Goal: Information Seeking & Learning: Learn about a topic

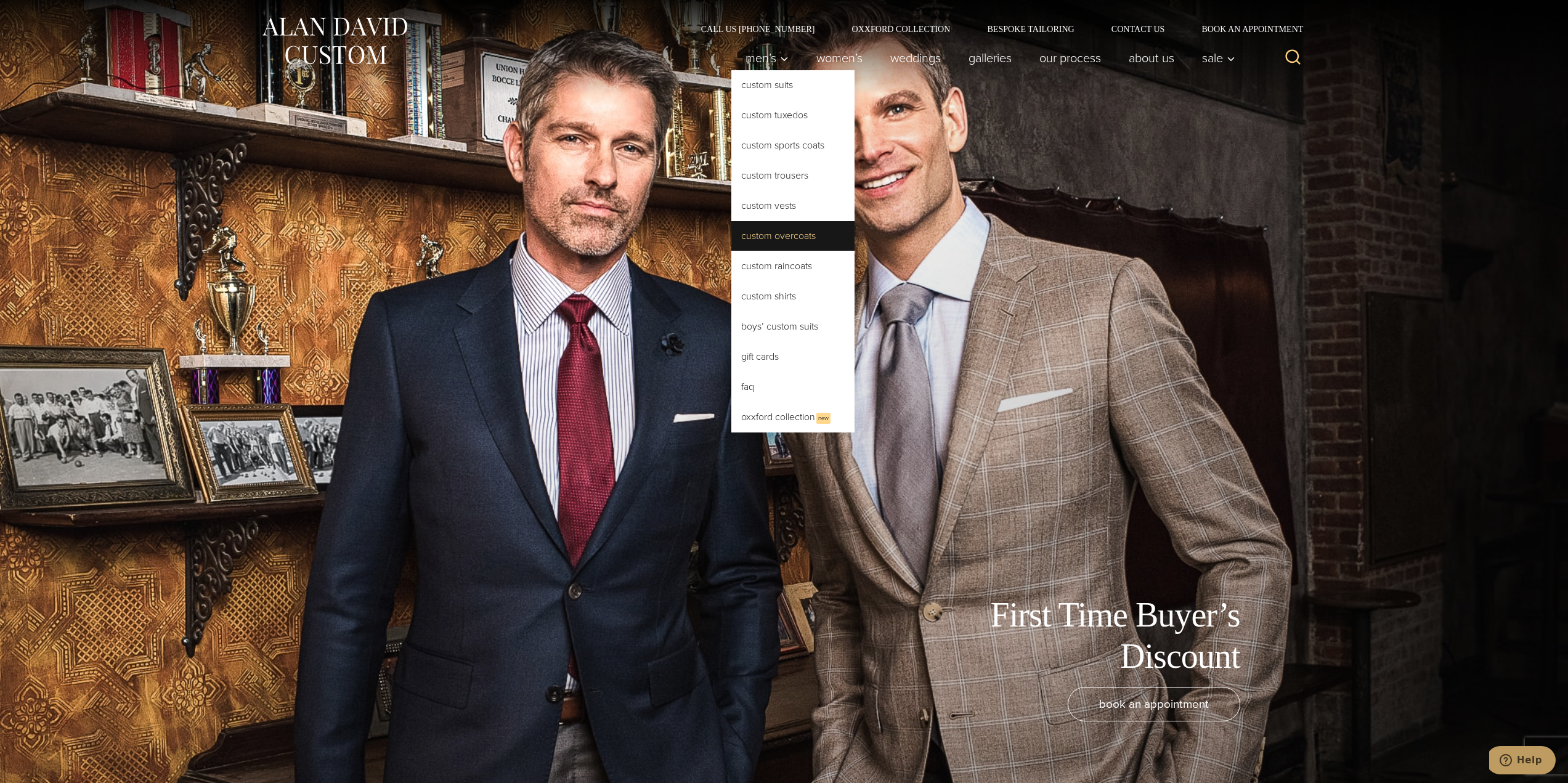
click at [784, 238] on link "Custom Overcoats" at bounding box center [793, 236] width 123 height 30
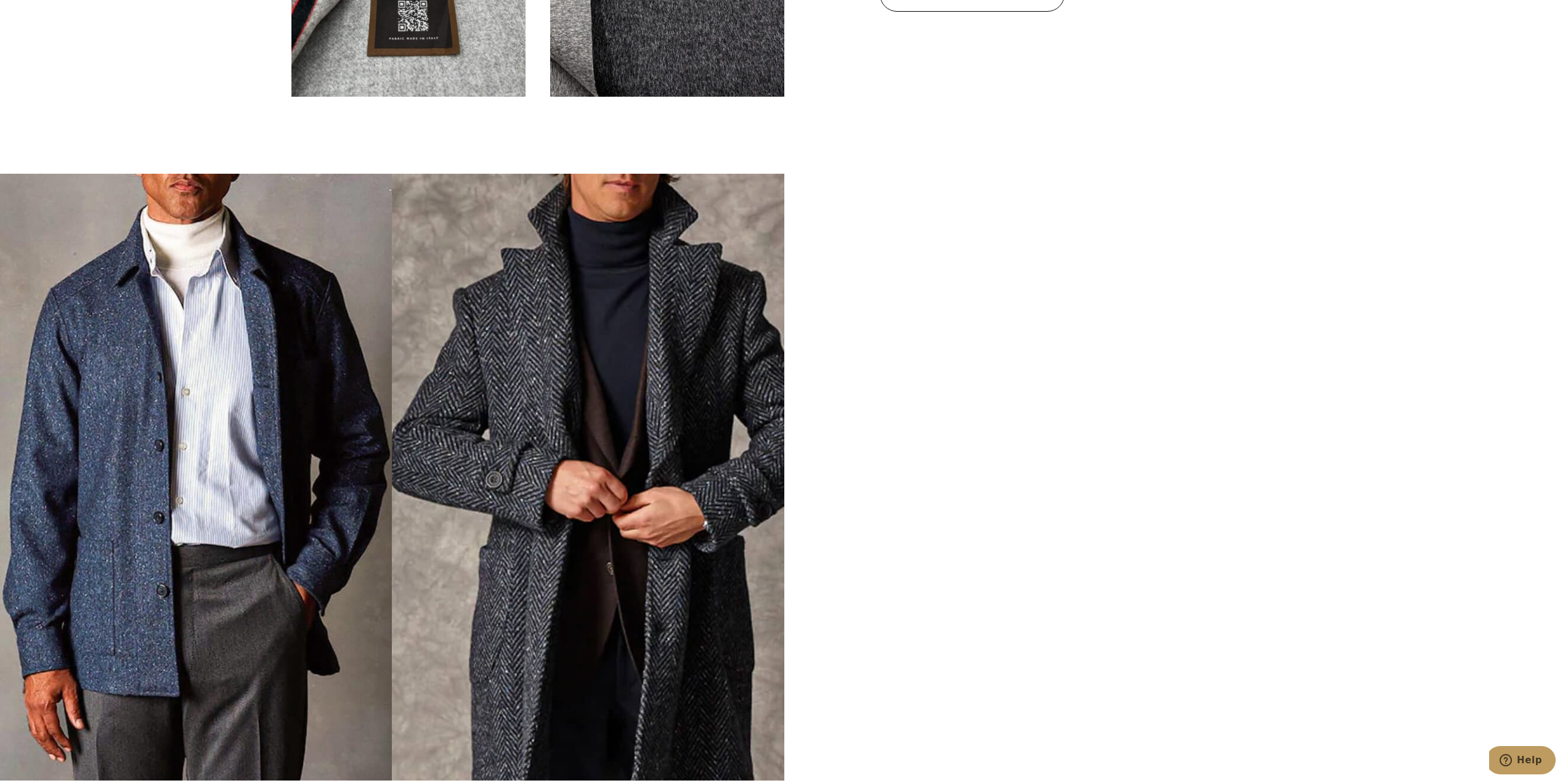
scroll to position [4683, 0]
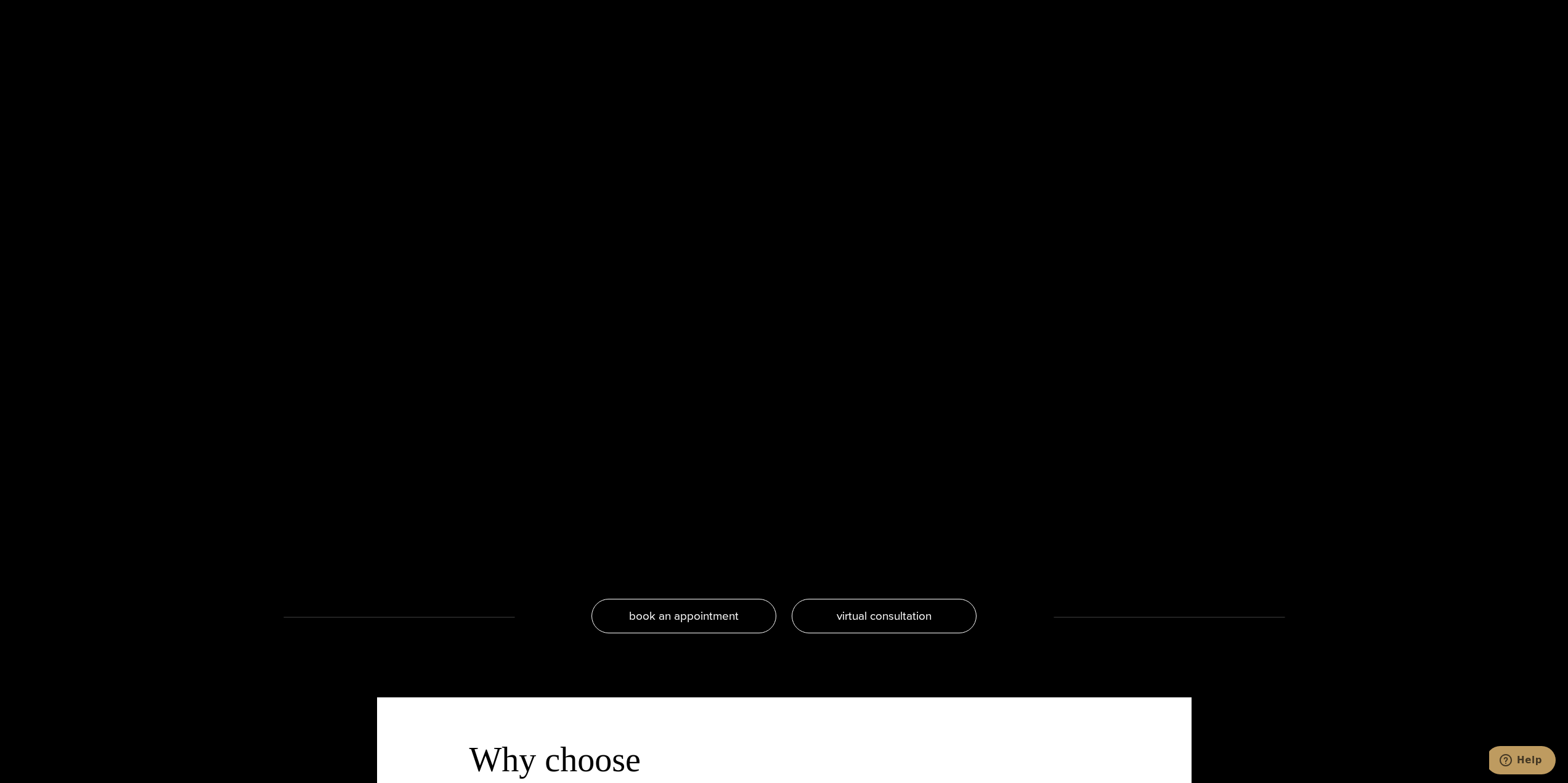
scroll to position [0, 0]
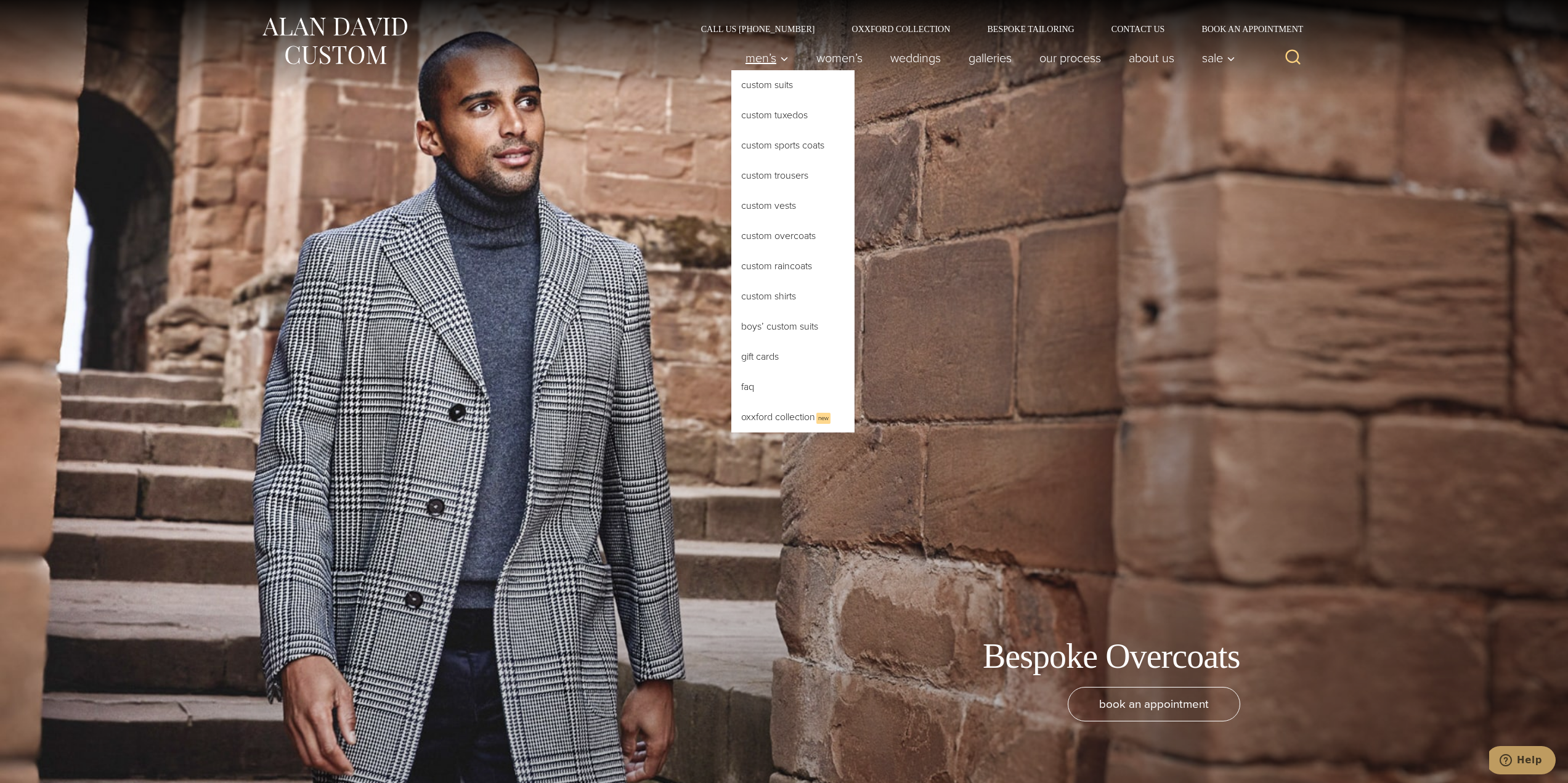
click at [779, 62] on icon "Primary Navigation" at bounding box center [784, 59] width 11 height 11
click at [766, 93] on link "Custom Suits" at bounding box center [793, 85] width 123 height 30
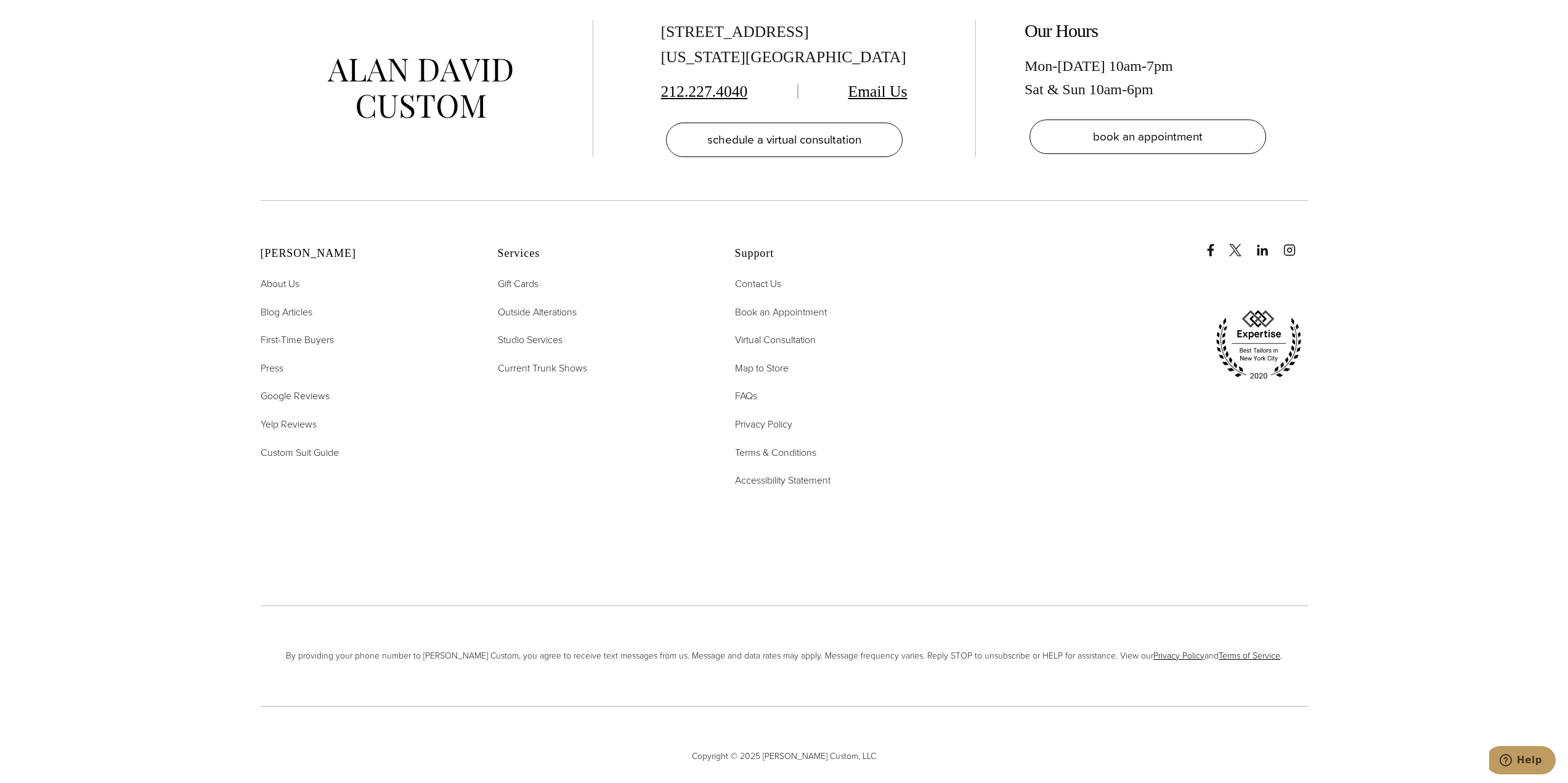
scroll to position [8931, 0]
